Goal: Information Seeking & Learning: Find specific fact

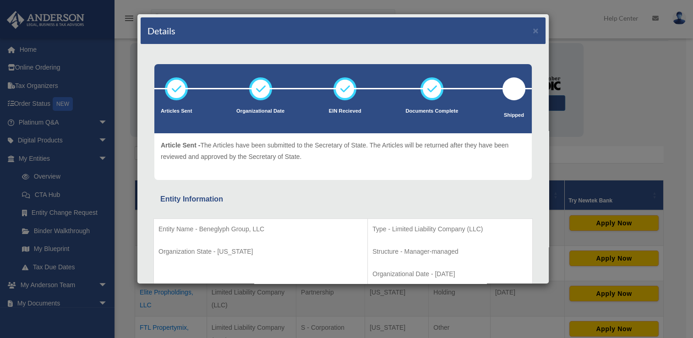
scroll to position [137, 0]
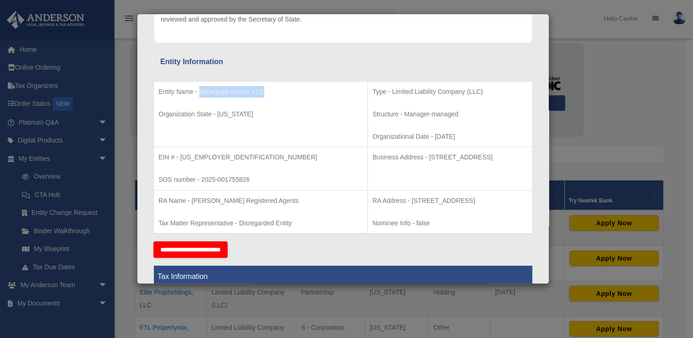
drag, startPoint x: 267, startPoint y: 87, endPoint x: 199, endPoint y: 87, distance: 68.2
click at [199, 87] on p "Entity Name - Beneglyph Group, LLC" at bounding box center [260, 91] width 204 height 11
copy p "Beneglyph Group, LLC"
drag, startPoint x: 418, startPoint y: 156, endPoint x: 368, endPoint y: 152, distance: 49.6
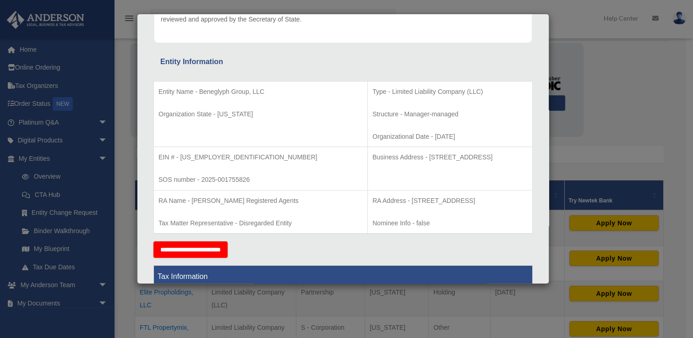
click at [372, 152] on p "Business Address - [STREET_ADDRESS]" at bounding box center [449, 157] width 155 height 11
copy p "[STREET_ADDRESS]"
drag, startPoint x: 450, startPoint y: 154, endPoint x: 422, endPoint y: 155, distance: 27.5
click at [422, 155] on p "Business Address - [STREET_ADDRESS]" at bounding box center [449, 157] width 155 height 11
copy p "Cheyenne"
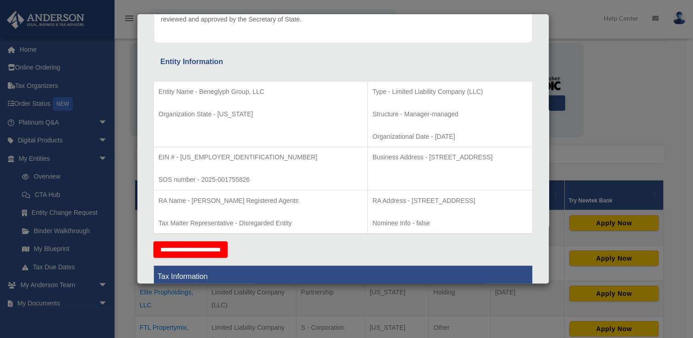
drag, startPoint x: 487, startPoint y: 155, endPoint x: 467, endPoint y: 153, distance: 20.2
click at [467, 153] on p "Business Address - [STREET_ADDRESS]" at bounding box center [449, 157] width 155 height 11
copy p "82001"
